Goal: Find specific page/section: Find specific page/section

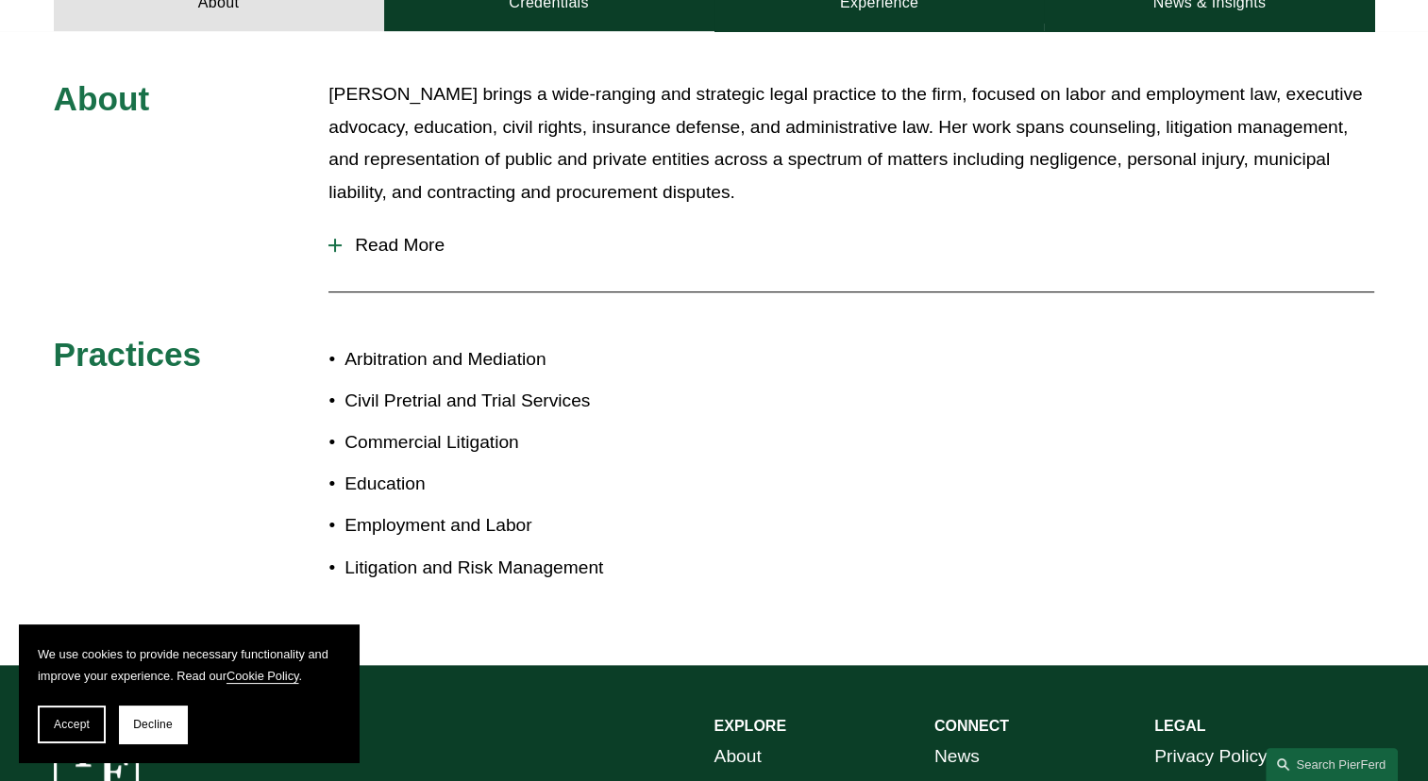
scroll to position [898, 0]
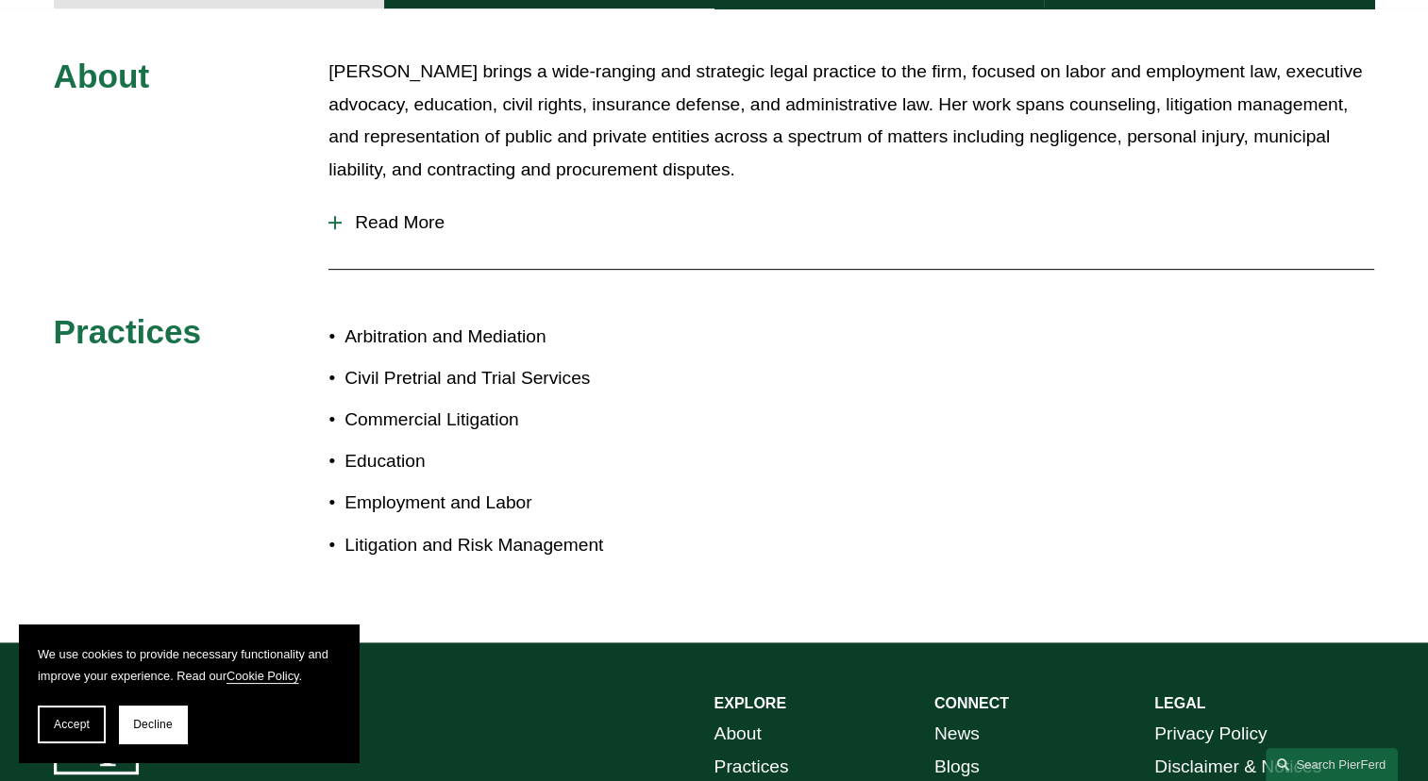
click at [336, 216] on div at bounding box center [334, 222] width 13 height 13
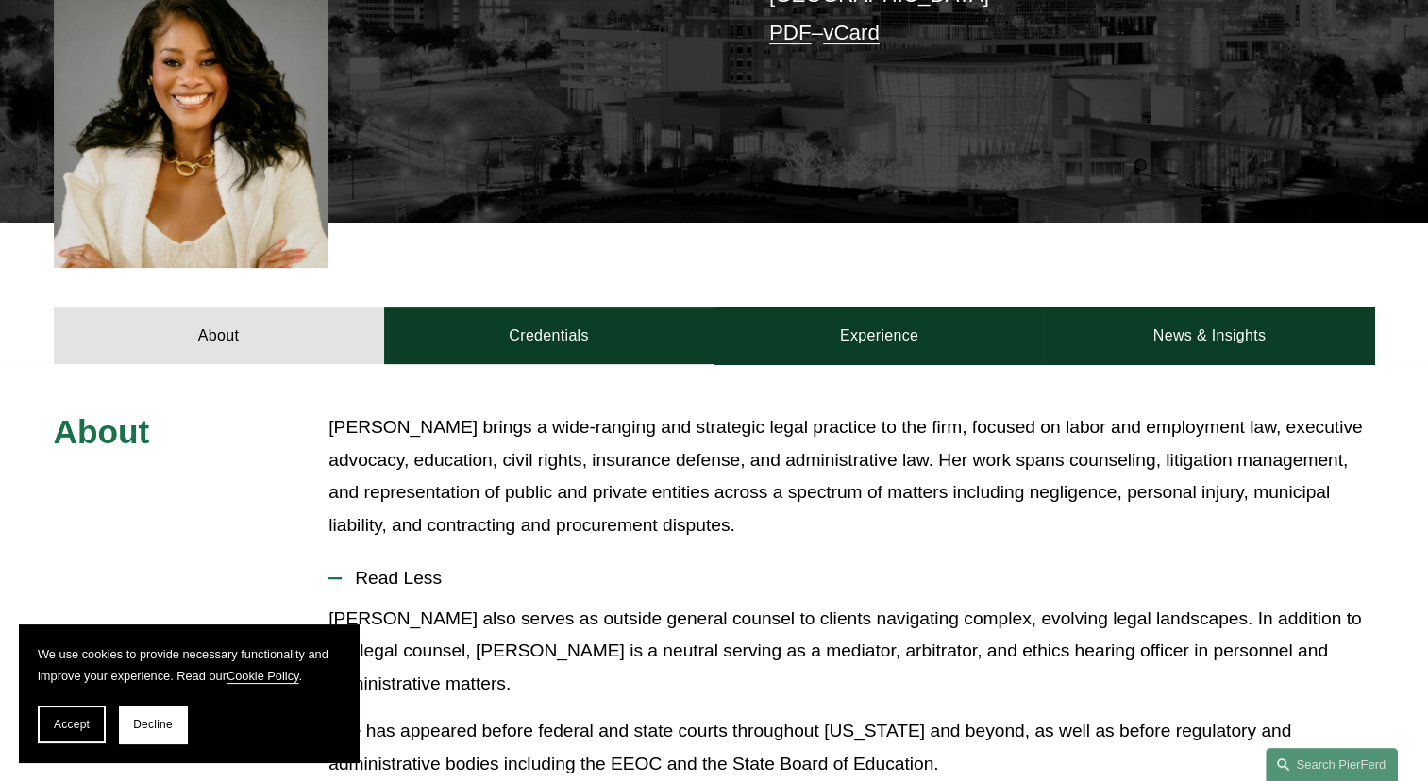
scroll to position [542, 0]
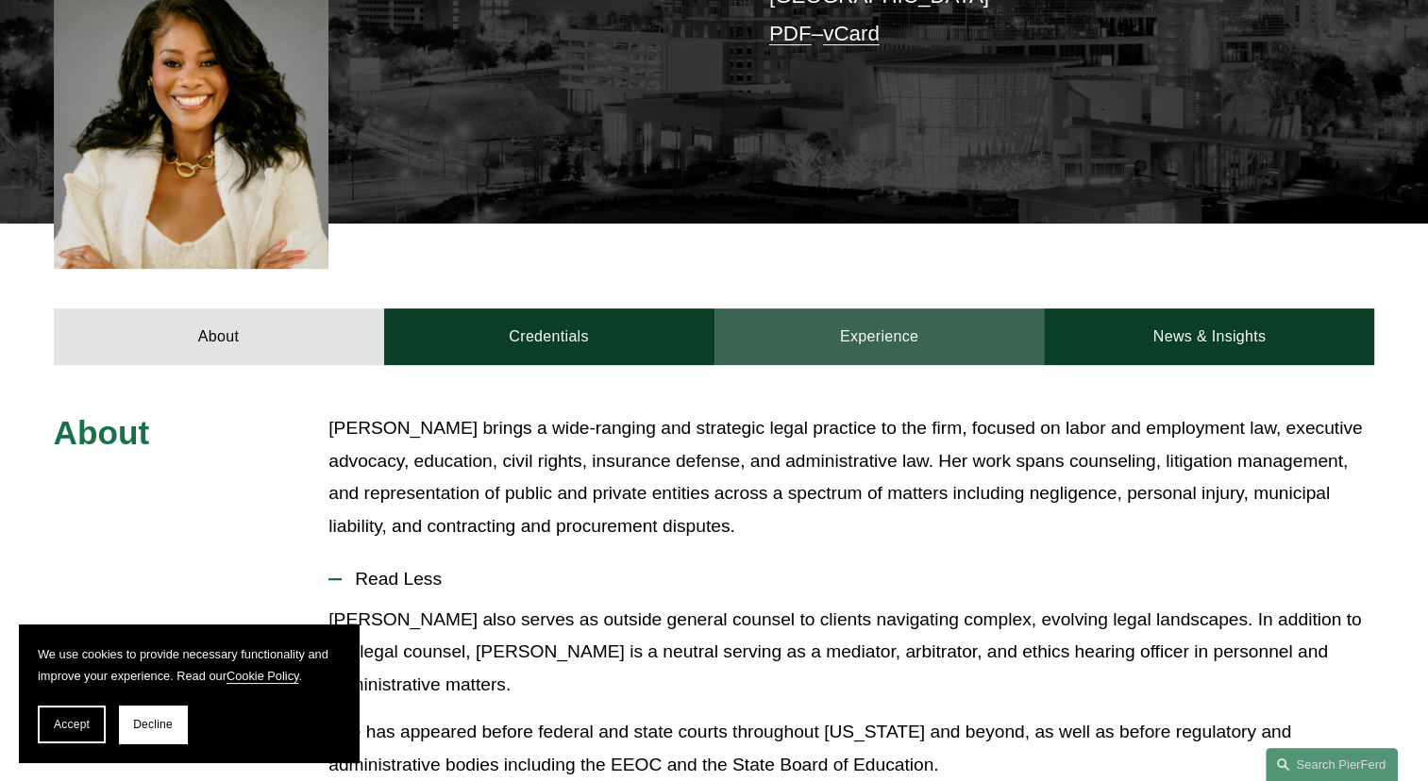
click at [874, 324] on link "Experience" at bounding box center [879, 337] width 330 height 57
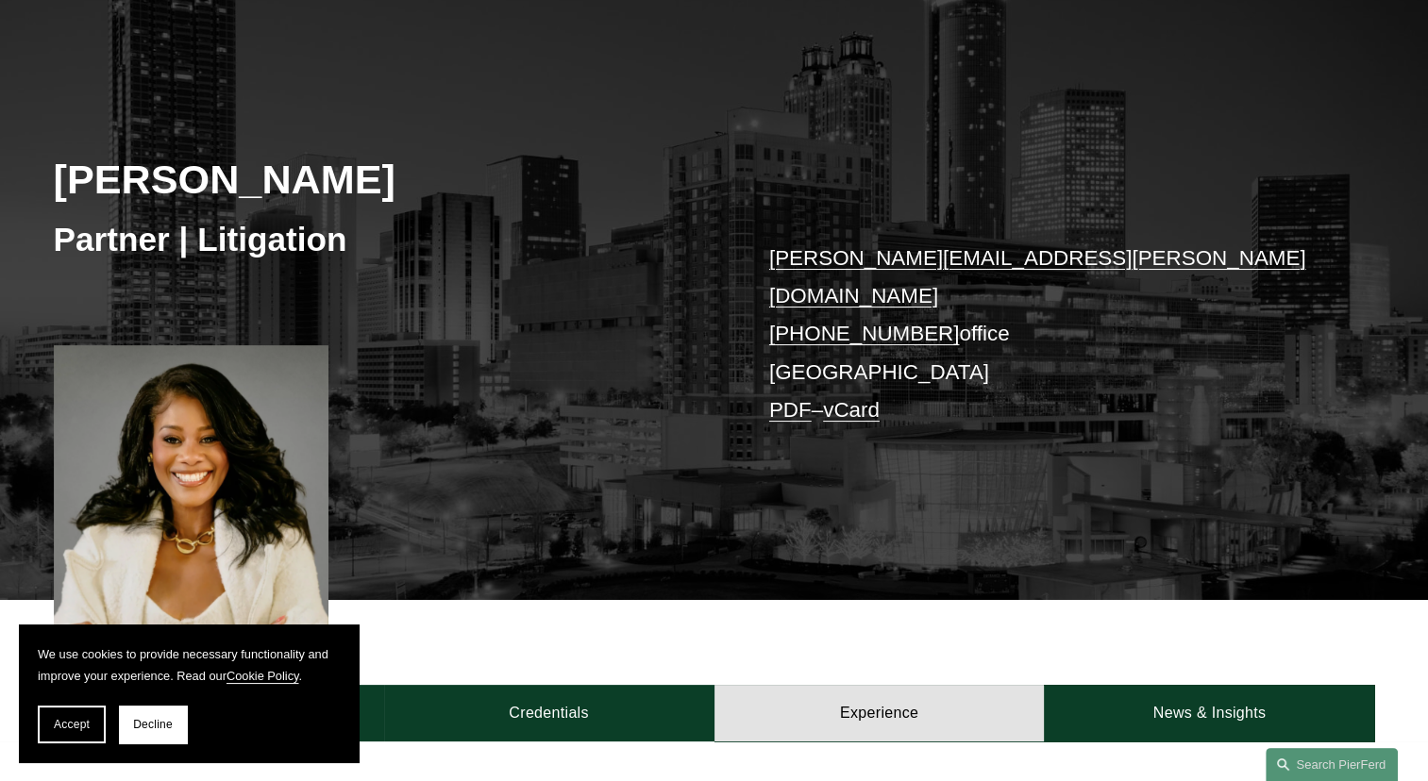
scroll to position [0, 0]
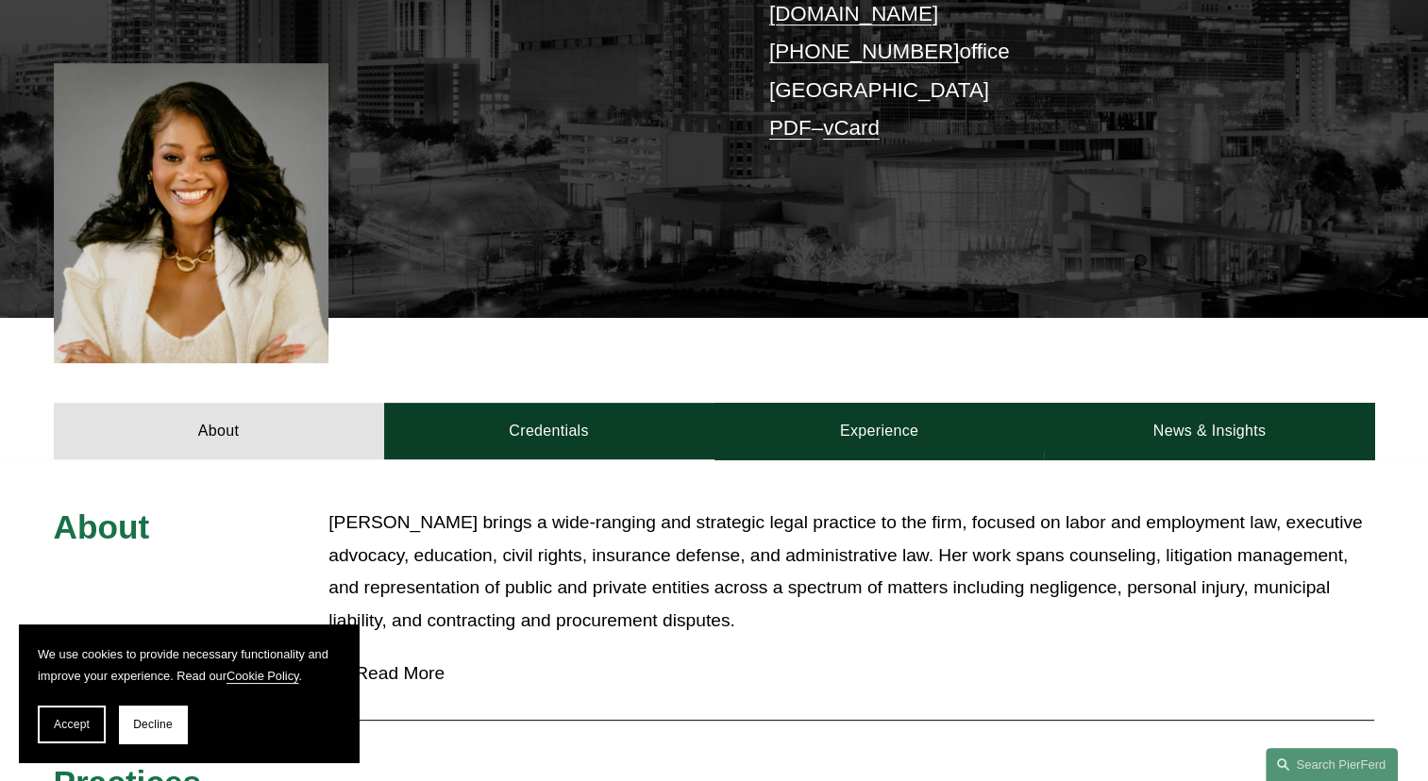
scroll to position [536, 0]
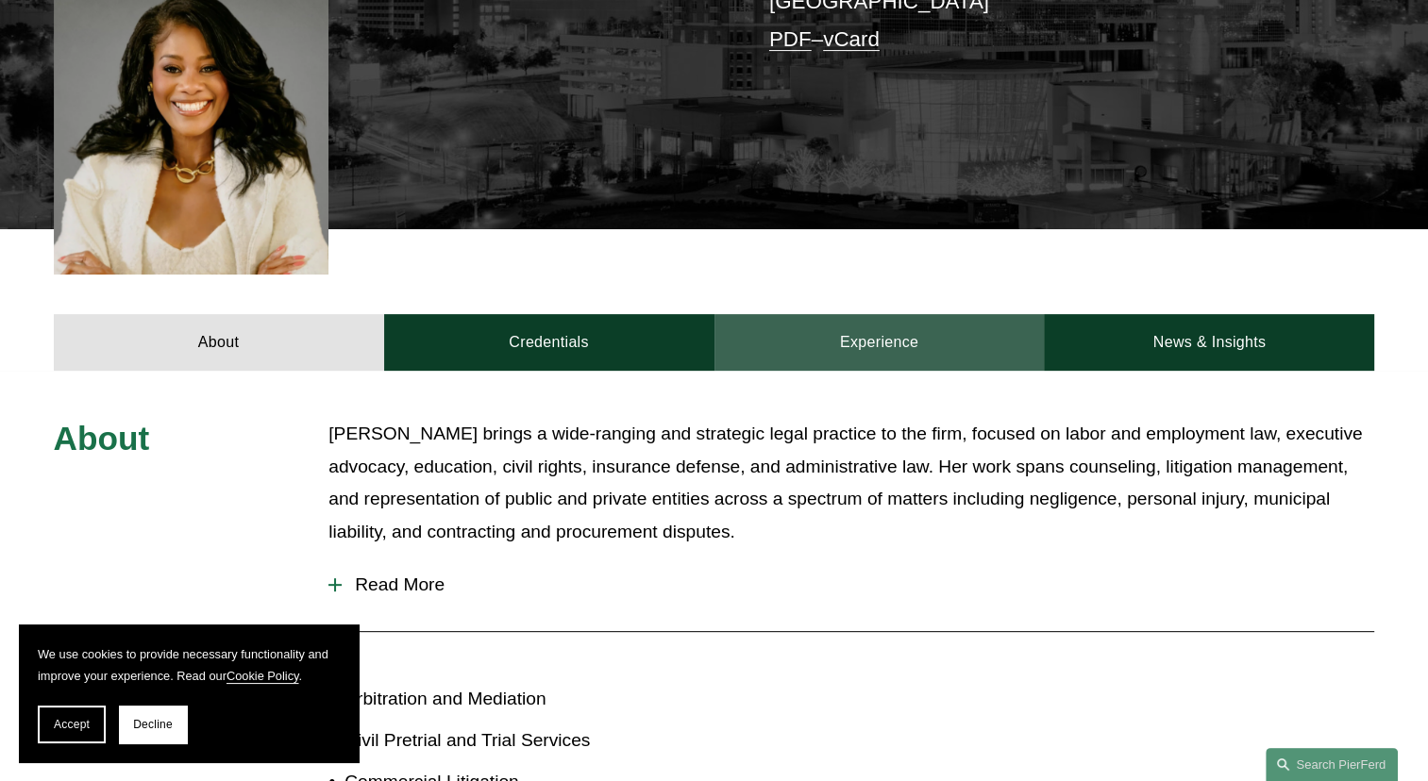
click at [886, 332] on link "Experience" at bounding box center [879, 342] width 330 height 57
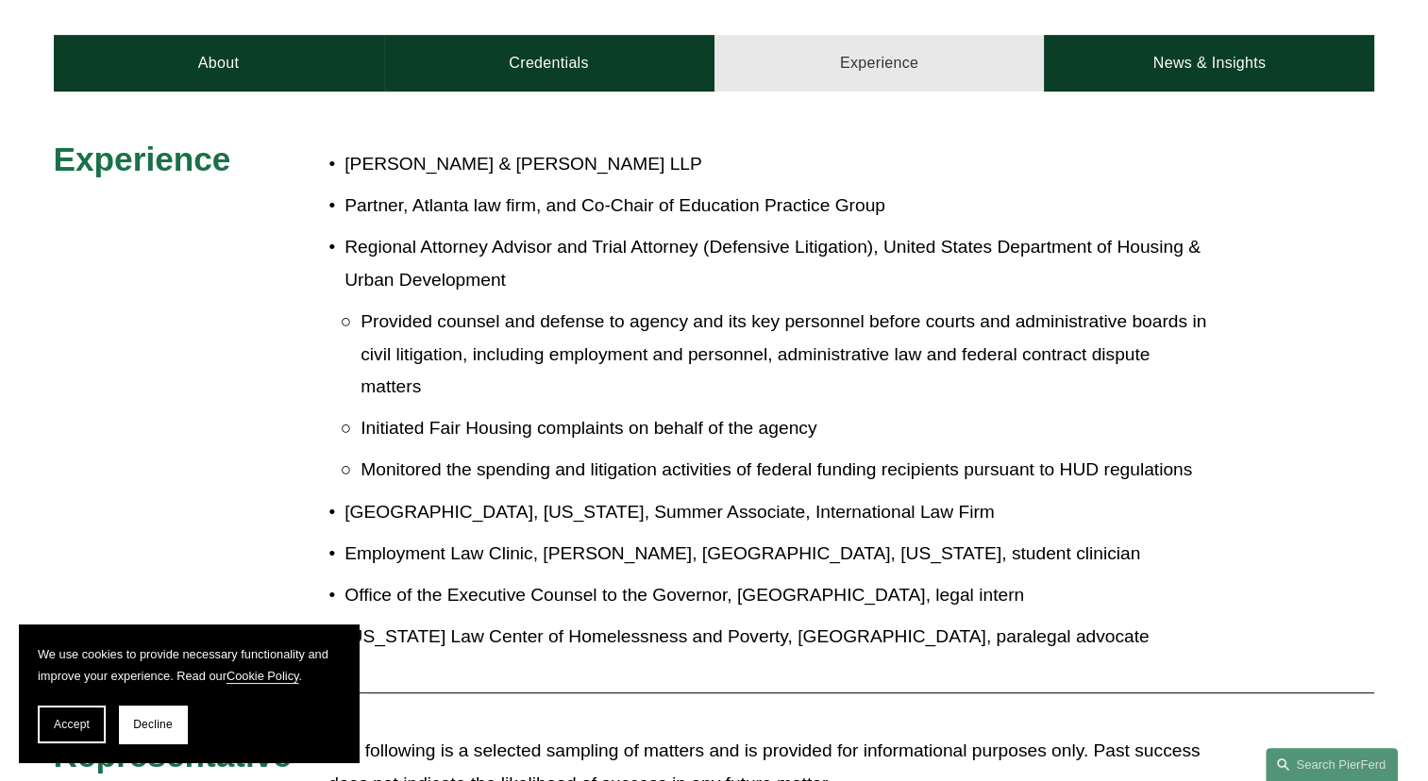
scroll to position [817, 0]
